Goal: Transaction & Acquisition: Purchase product/service

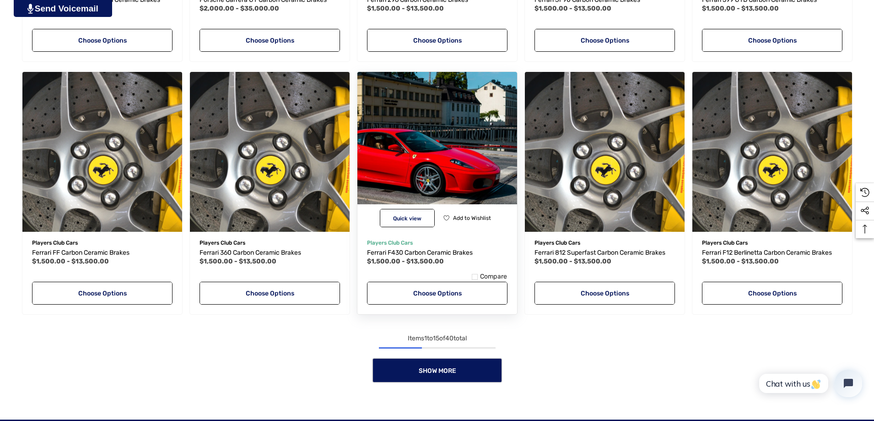
scroll to position [732, 0]
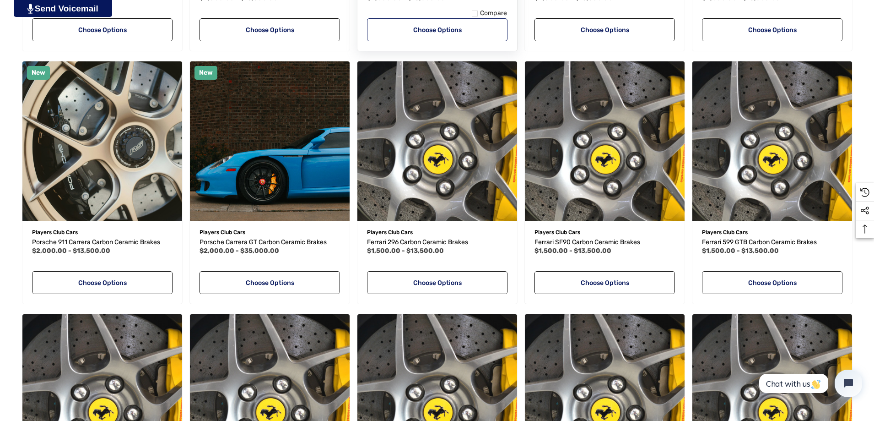
scroll to position [504, 0]
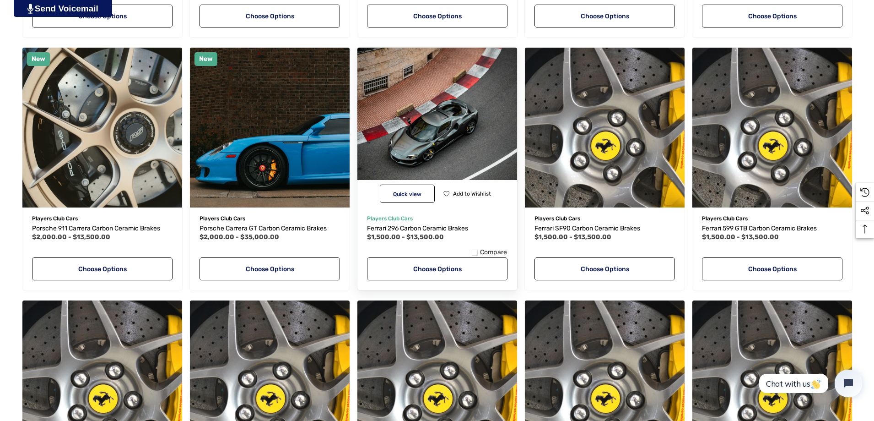
click at [462, 141] on img "Ferrari 296 Carbon Ceramic Brakes,Price range from $1,500.00 to $13,500.00\a" at bounding box center [437, 127] width 176 height 176
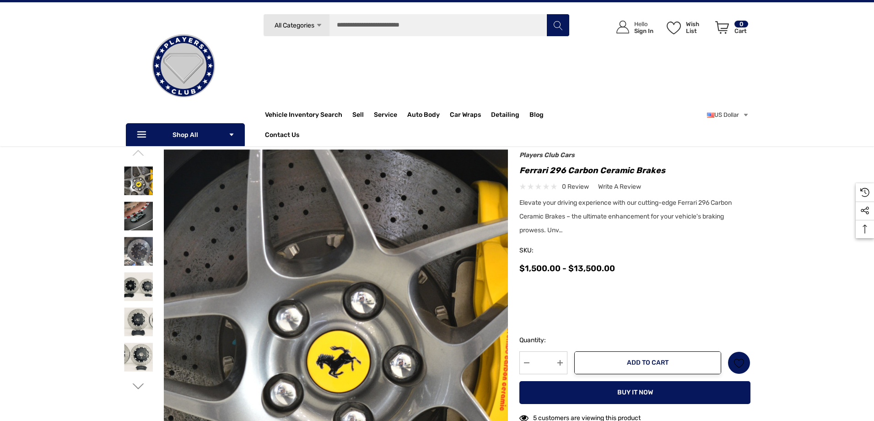
scroll to position [46, 0]
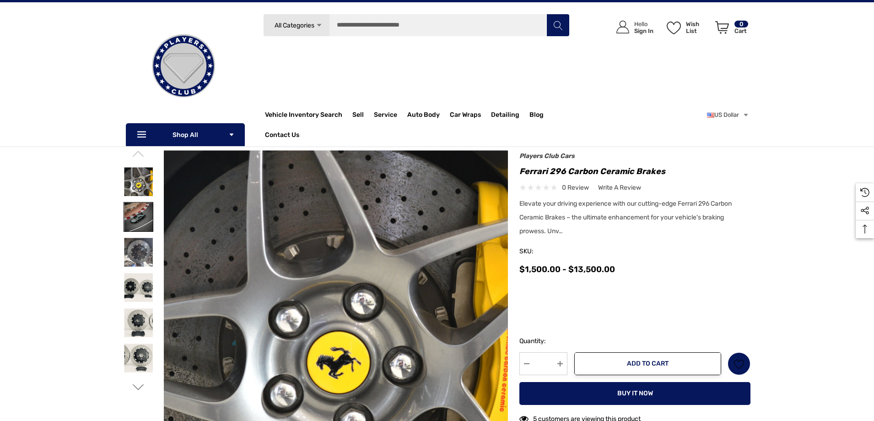
click at [138, 216] on img at bounding box center [138, 216] width 29 height 29
